Goal: Information Seeking & Learning: Learn about a topic

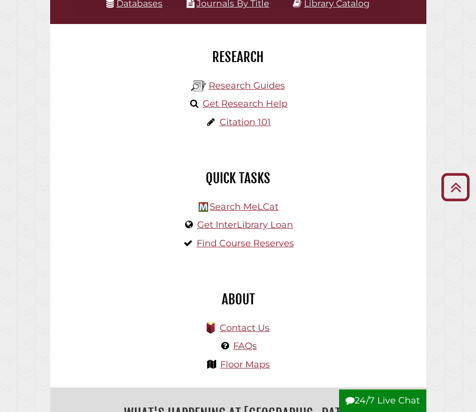
scroll to position [41, 0]
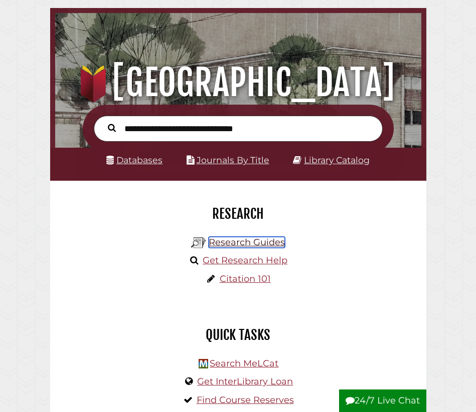
click at [272, 242] on link "Research Guides" at bounding box center [246, 242] width 76 height 11
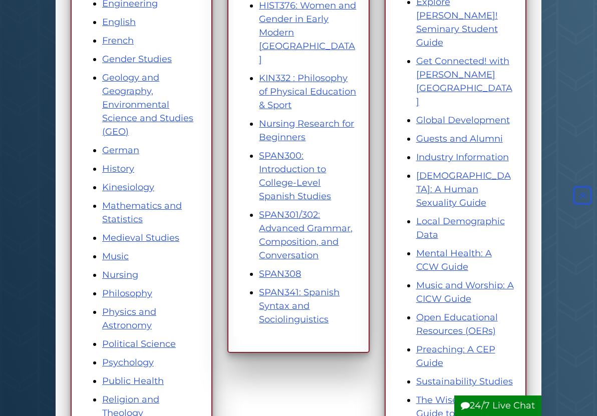
scroll to position [465, 0]
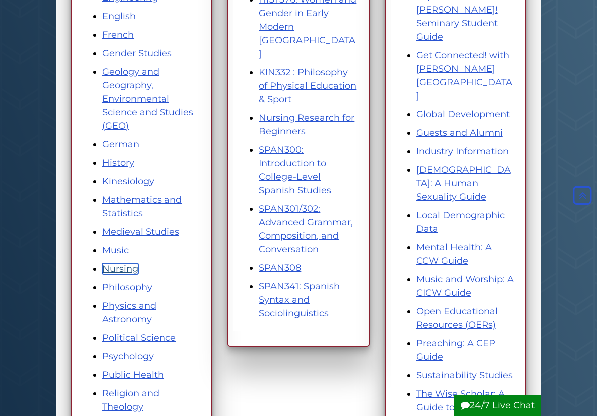
click at [119, 273] on link "Nursing" at bounding box center [120, 269] width 36 height 11
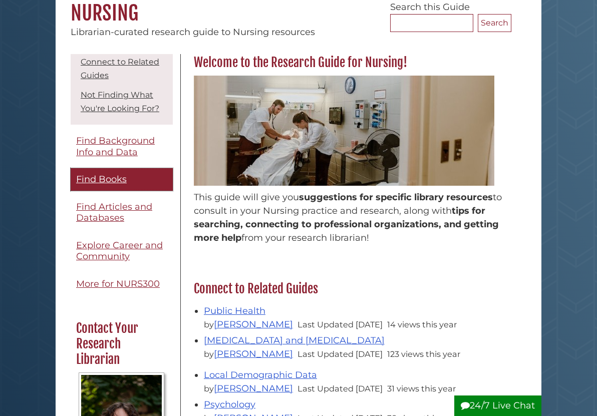
scroll to position [73, 0]
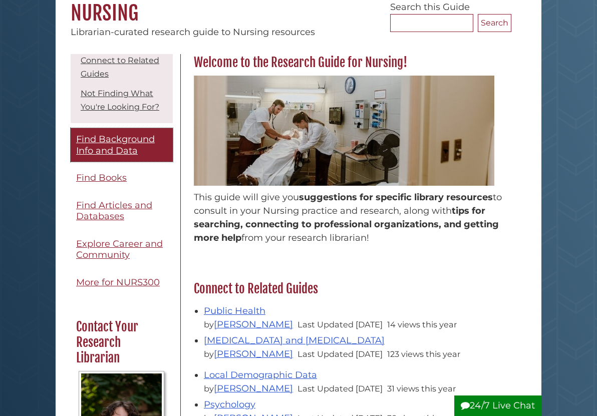
click at [120, 143] on span "Find Background Info and Data" at bounding box center [115, 145] width 79 height 23
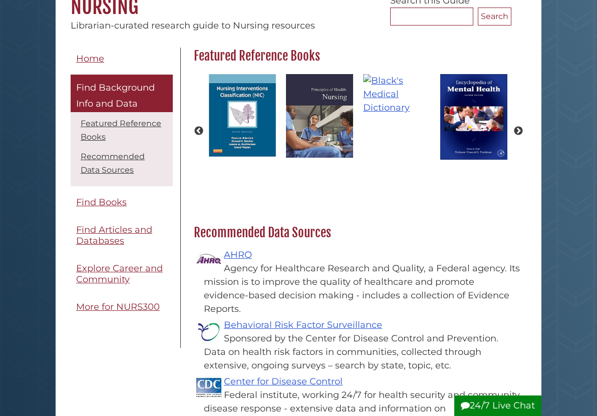
scroll to position [107, 0]
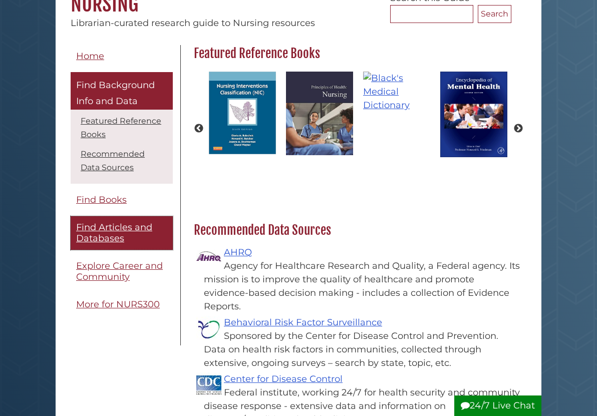
click at [108, 236] on span "Find Articles and Databases" at bounding box center [114, 233] width 76 height 23
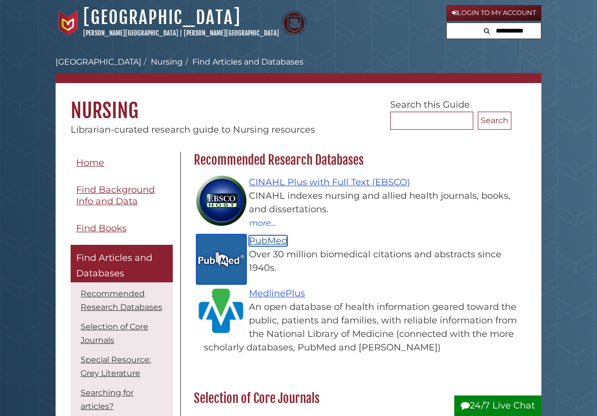
click at [271, 242] on link "PubMed" at bounding box center [268, 241] width 39 height 11
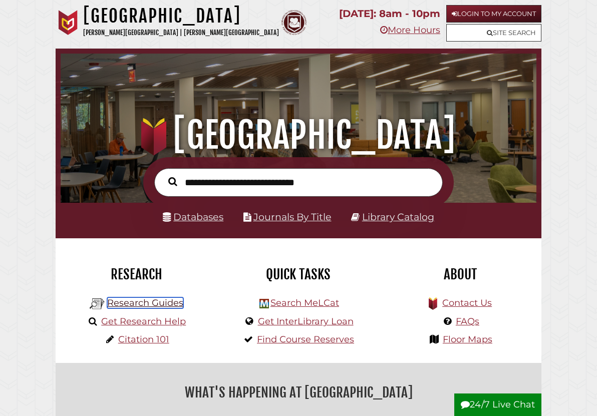
click at [166, 303] on link "Research Guides" at bounding box center [145, 303] width 76 height 11
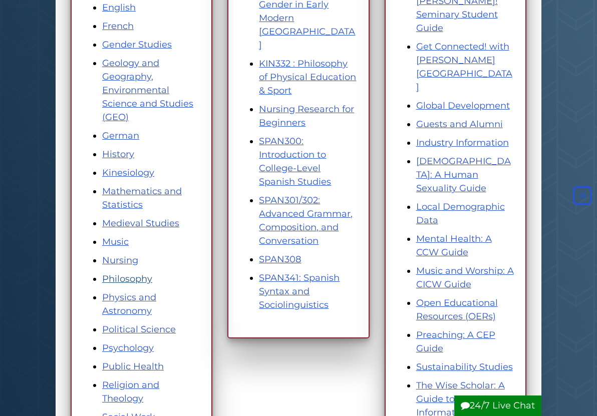
scroll to position [477, 0]
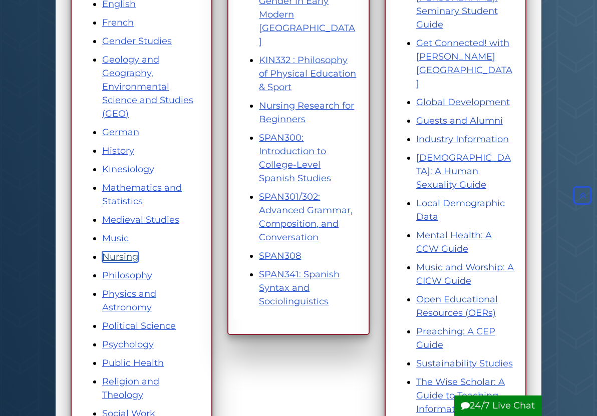
click at [115, 259] on link "Nursing" at bounding box center [120, 257] width 36 height 11
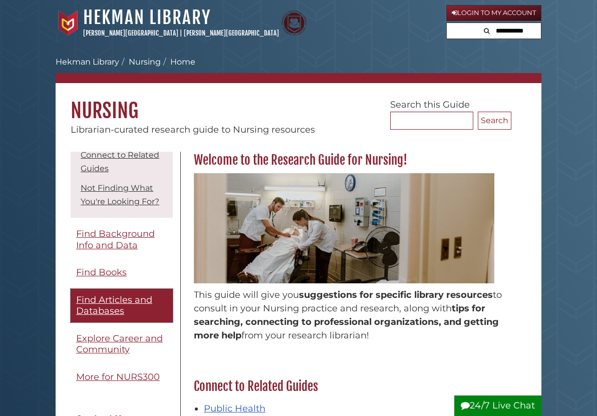
click at [97, 306] on span "Find Articles and Databases" at bounding box center [114, 306] width 76 height 23
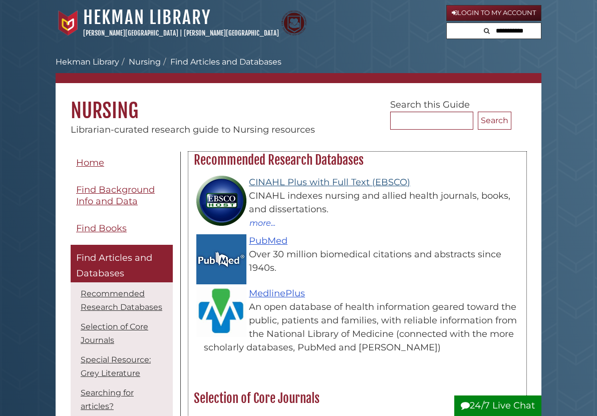
drag, startPoint x: 291, startPoint y: 174, endPoint x: 290, endPoint y: 183, distance: 9.6
click at [291, 174] on li "CINAHL Plus with Full Text (EBSCO) CINAHL indexes nursing and allied health jou…" at bounding box center [362, 202] width 317 height 59
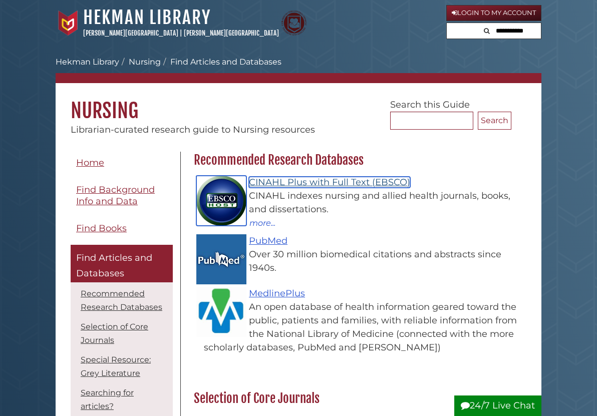
click at [290, 183] on link "CINAHL Plus with Full Text (EBSCO)" at bounding box center [329, 182] width 161 height 11
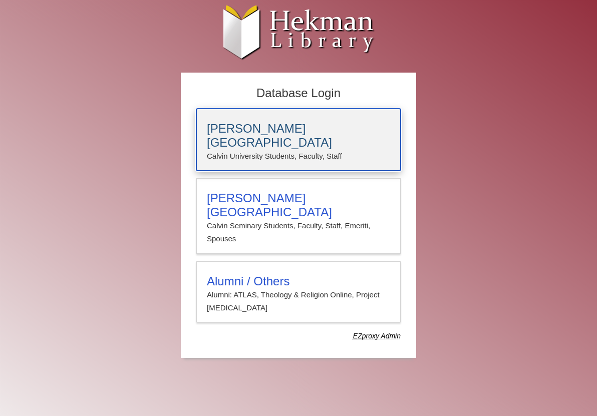
click at [267, 132] on h3 "[PERSON_NAME][GEOGRAPHIC_DATA]" at bounding box center [298, 136] width 183 height 28
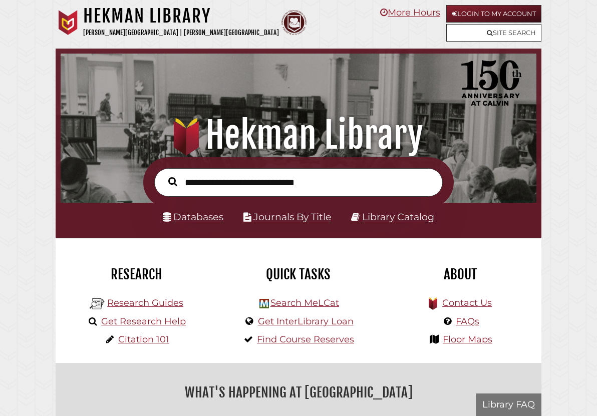
scroll to position [157, 471]
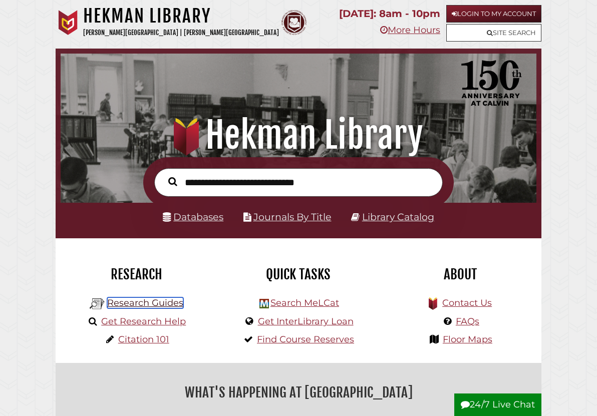
click at [130, 304] on link "Research Guides" at bounding box center [145, 303] width 76 height 11
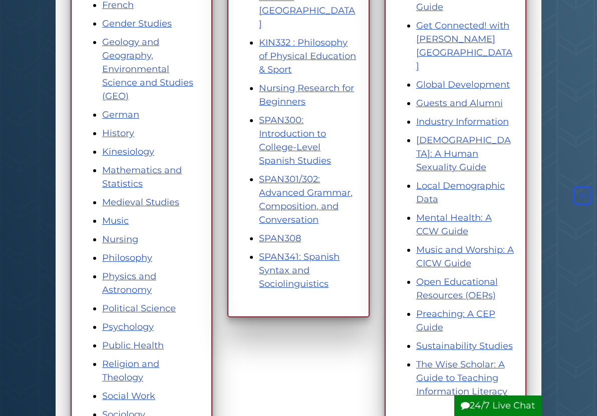
scroll to position [497, 0]
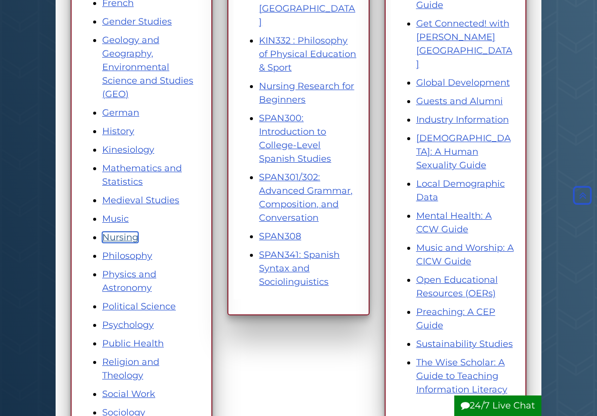
click at [122, 241] on link "Nursing" at bounding box center [120, 237] width 36 height 11
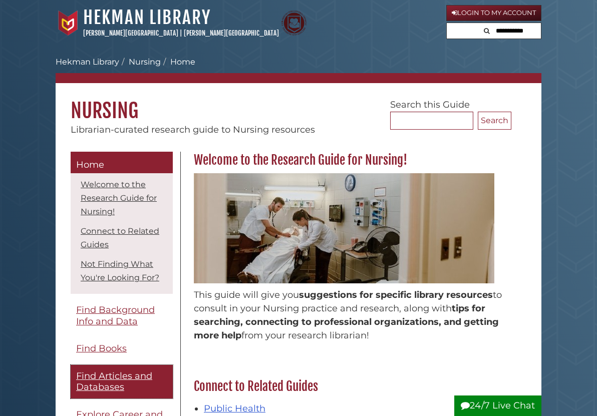
click at [107, 375] on span "Find Articles and Databases" at bounding box center [114, 382] width 76 height 23
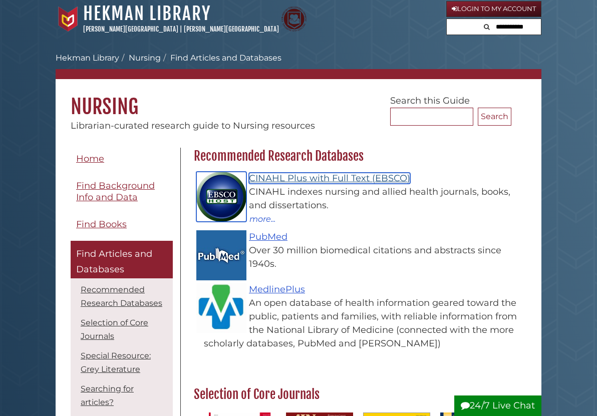
scroll to position [2, 0]
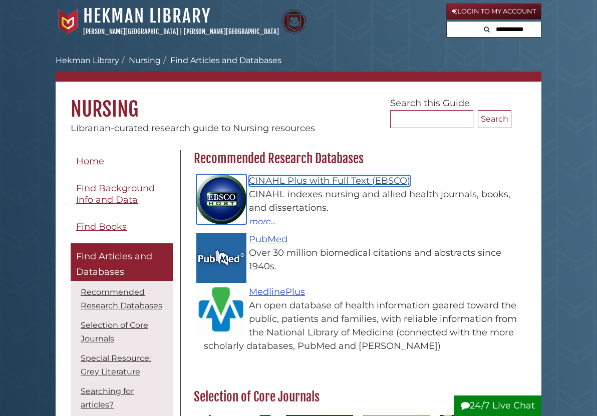
click at [268, 185] on link "CINAHL Plus with Full Text (EBSCO)" at bounding box center [329, 180] width 161 height 11
